Goal: Transaction & Acquisition: Purchase product/service

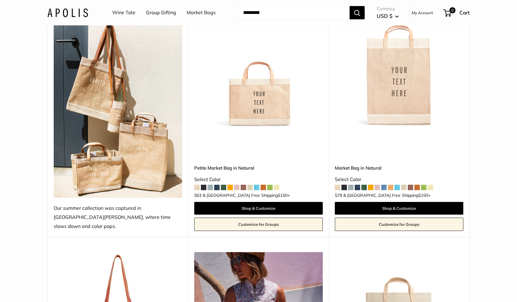
scroll to position [129, 0]
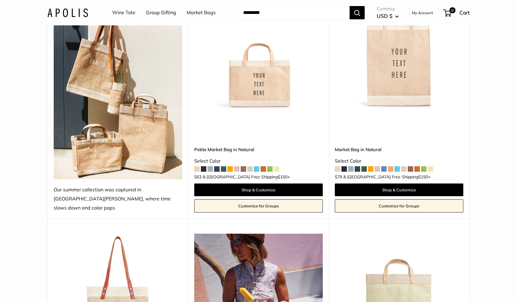
click at [345, 166] on span at bounding box center [344, 168] width 5 height 5
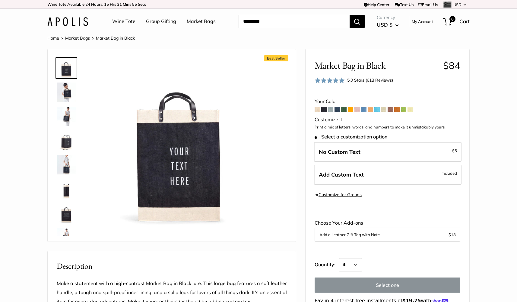
click at [66, 116] on img at bounding box center [66, 116] width 19 height 19
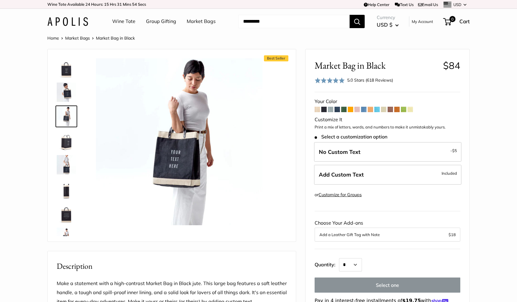
click at [63, 145] on img at bounding box center [66, 140] width 19 height 19
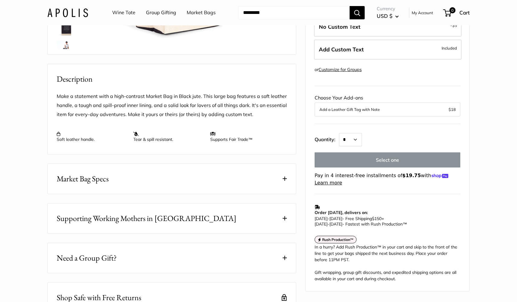
scroll to position [206, 0]
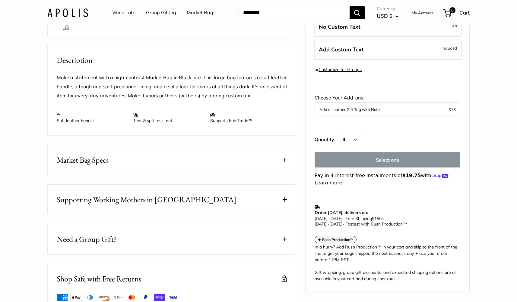
click at [164, 172] on button "Market Bag Specs" at bounding box center [172, 160] width 248 height 30
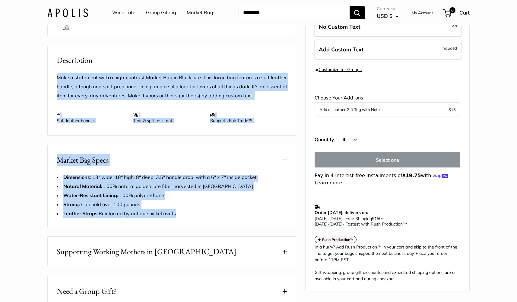
drag, startPoint x: 176, startPoint y: 218, endPoint x: 56, endPoint y: 85, distance: 178.9
click at [56, 85] on div "Best Seller Seal of authenticity printed on the backside of every bag." at bounding box center [171, 114] width 249 height 542
copy div "Make a statement with a high-contrast Market Bag in Black jute. This large bag …"
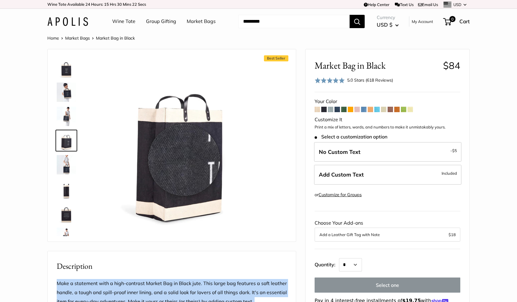
scroll to position [0, 0]
click at [67, 190] on img at bounding box center [66, 188] width 19 height 19
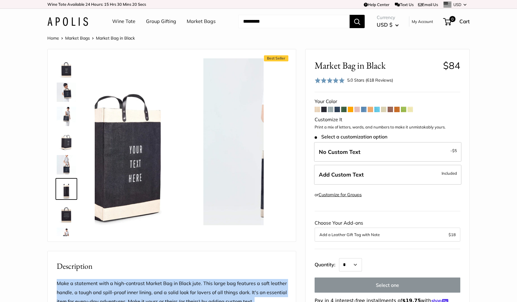
scroll to position [43, 0]
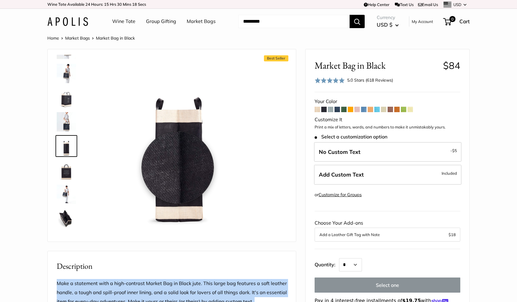
click at [178, 167] on img at bounding box center [179, 141] width 167 height 167
click at [175, 167] on img at bounding box center [179, 141] width 167 height 167
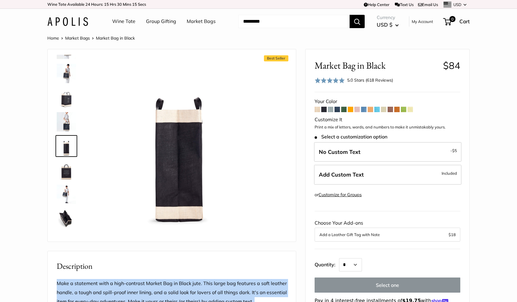
click at [0, 0] on span "Roll over image to zoom in" at bounding box center [0, 0] width 0 height 0
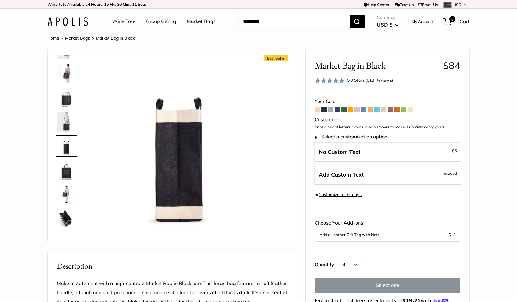
click at [65, 147] on img at bounding box center [66, 145] width 19 height 19
click at [70, 96] on img at bounding box center [66, 97] width 19 height 19
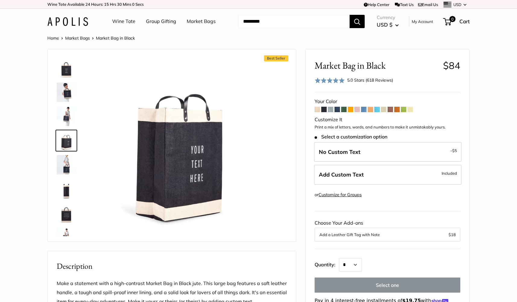
click at [68, 222] on img at bounding box center [66, 212] width 19 height 19
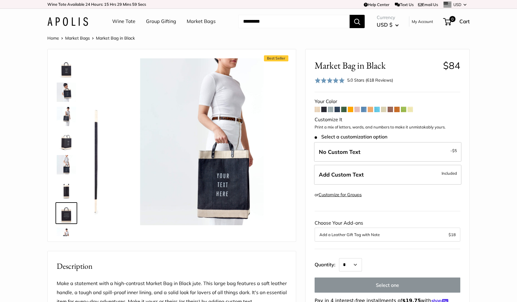
scroll to position [67, 0]
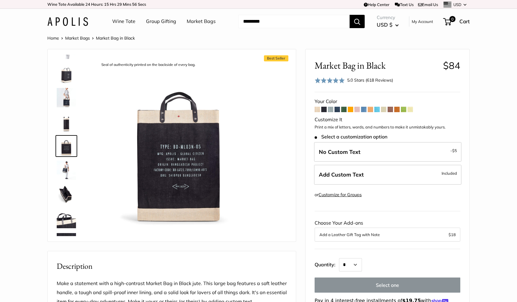
click at [65, 167] on img at bounding box center [66, 169] width 19 height 19
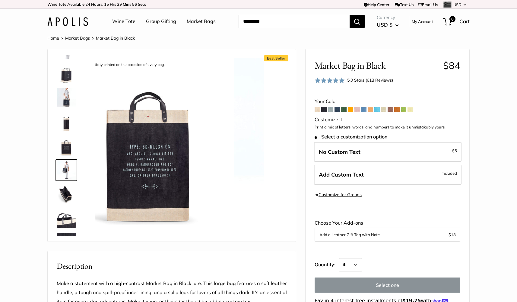
scroll to position [91, 0]
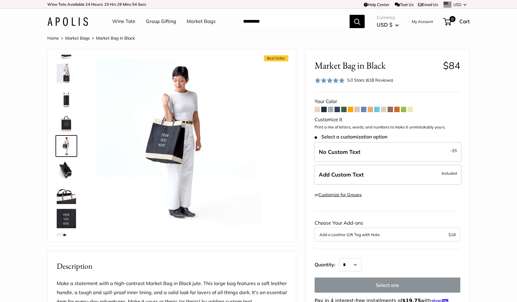
click at [65, 192] on img at bounding box center [66, 193] width 19 height 19
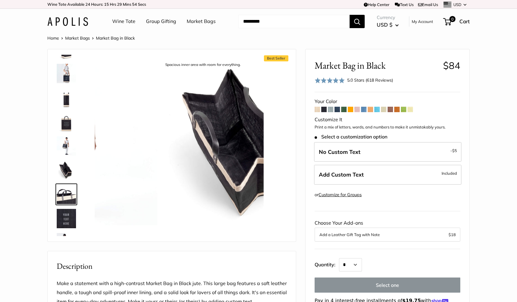
scroll to position [139, 0]
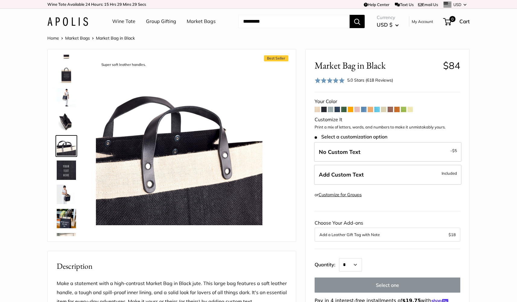
click at [72, 99] on img at bounding box center [66, 97] width 19 height 19
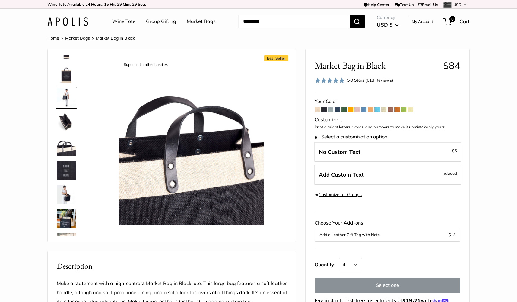
scroll to position [91, 0]
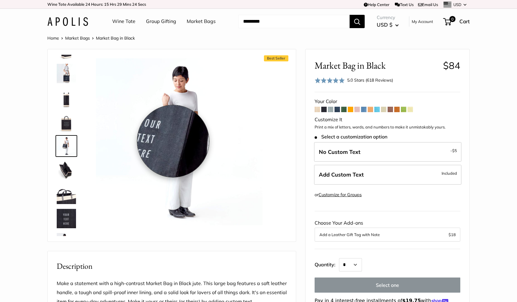
click at [173, 141] on img at bounding box center [179, 141] width 167 height 167
